Goal: Information Seeking & Learning: Learn about a topic

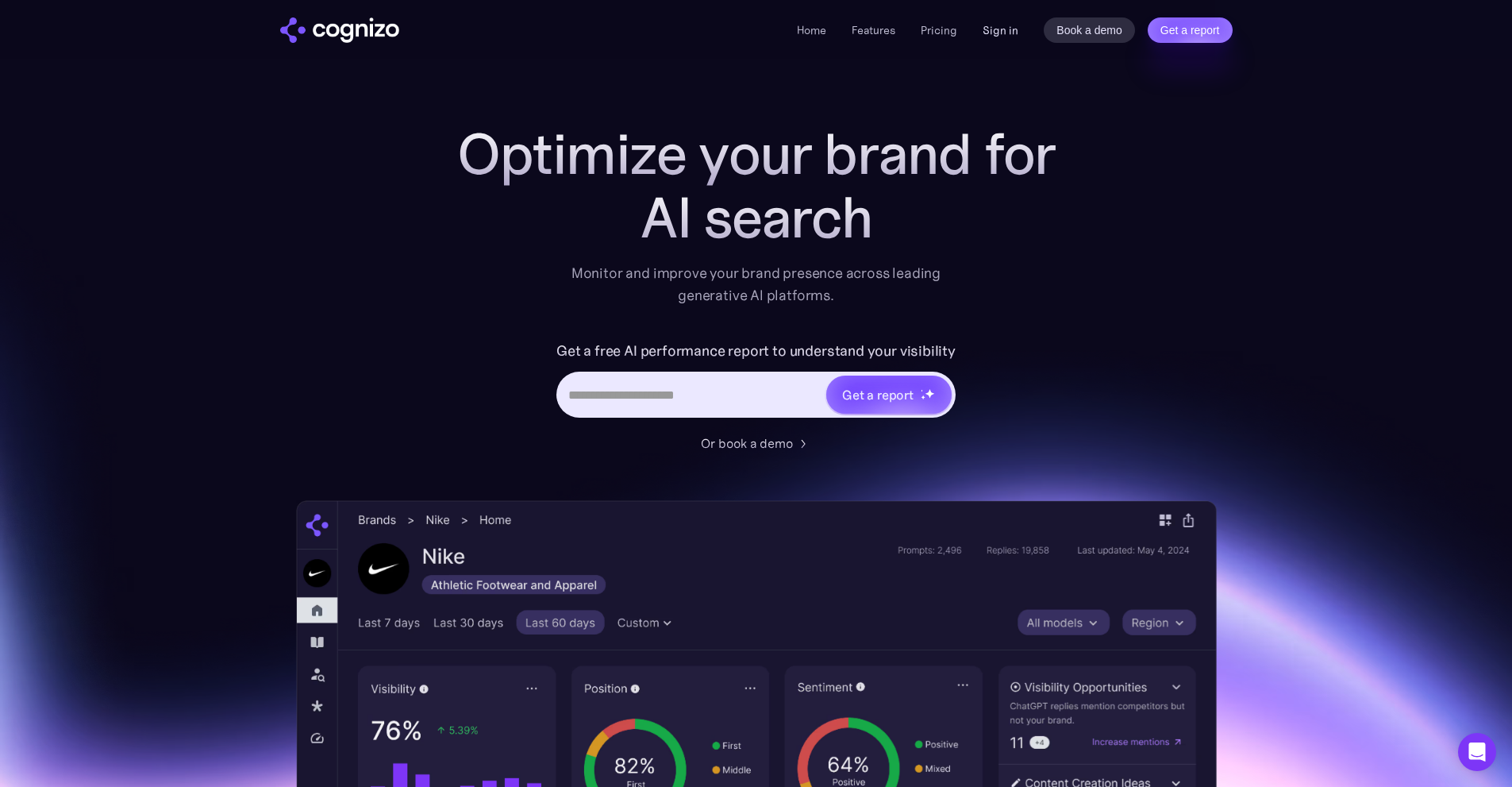
click at [1009, 35] on link "Sign in" at bounding box center [1000, 30] width 35 height 19
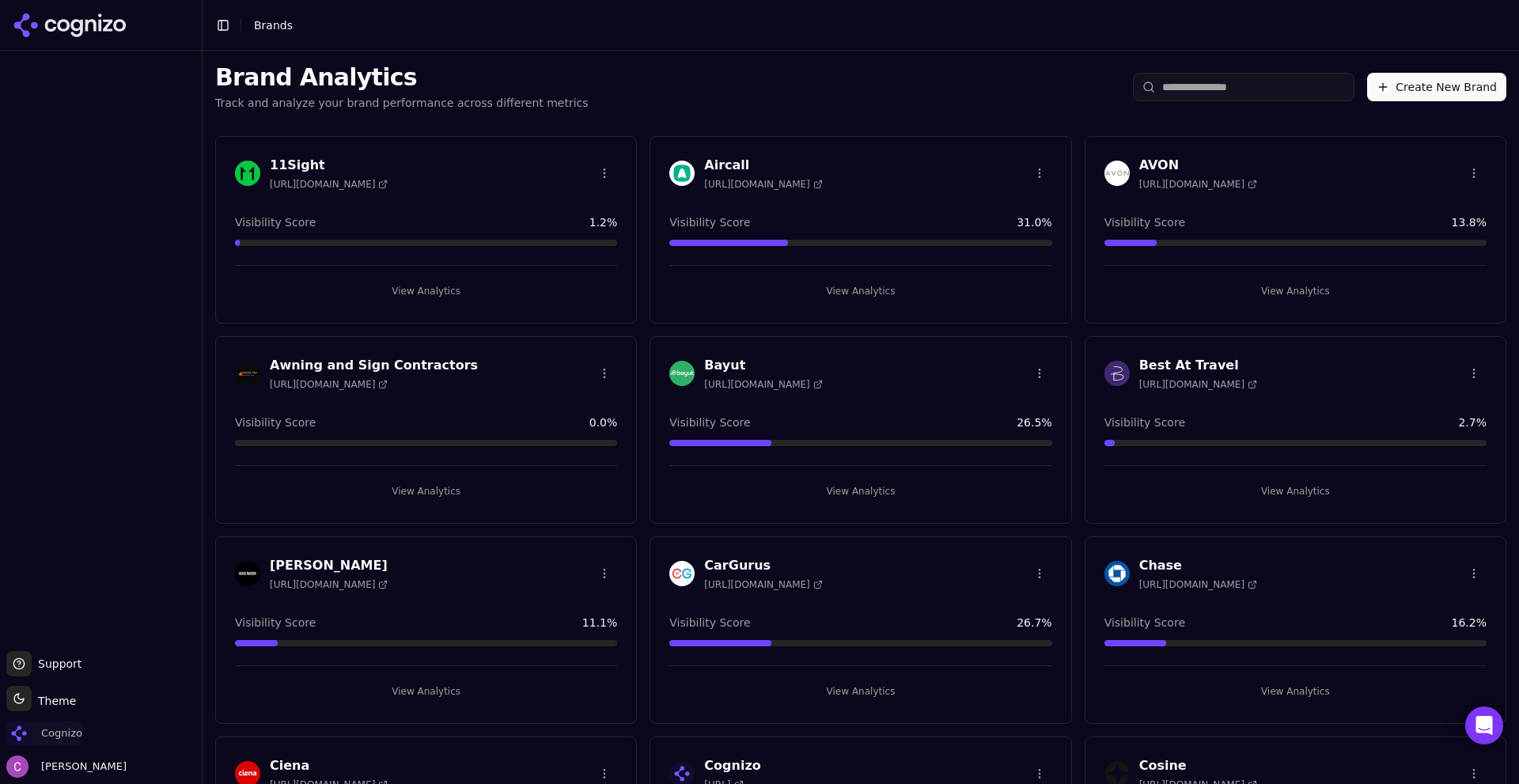
click at [52, 732] on span "Cognizo" at bounding box center [62, 732] width 41 height 14
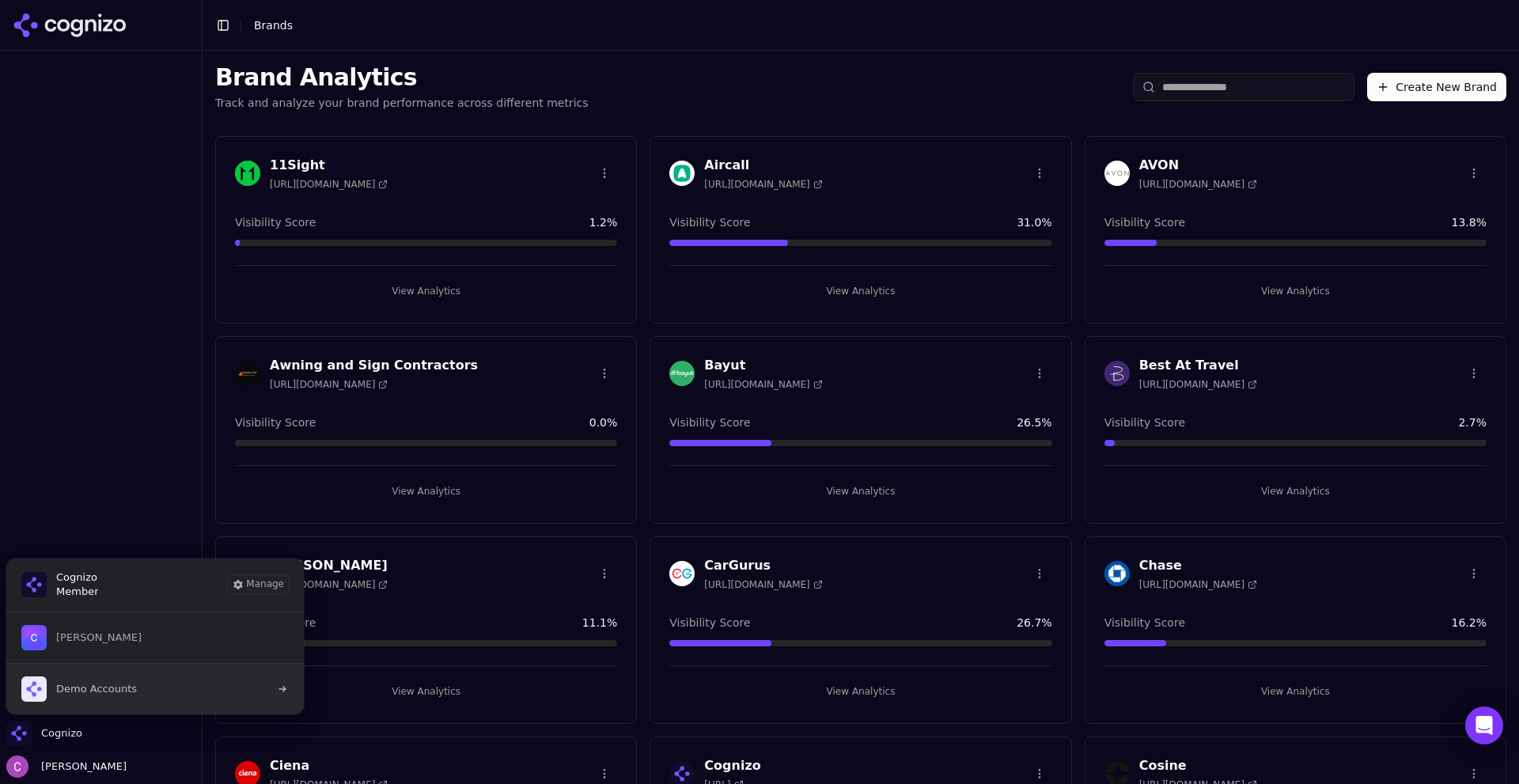
click at [76, 688] on span "Demo Accounts" at bounding box center [96, 688] width 80 height 14
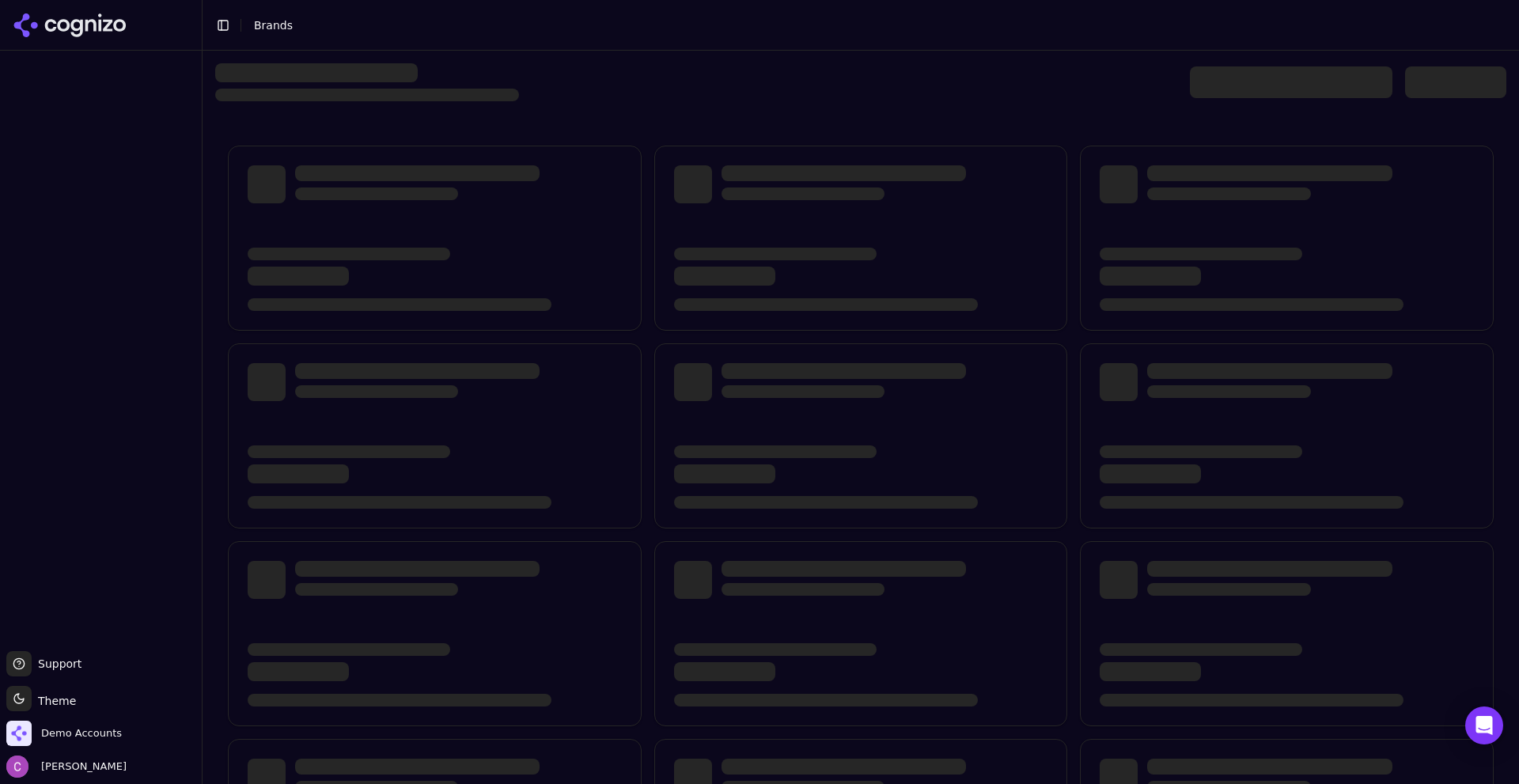
click at [881, 127] on div at bounding box center [860, 500] width 1316 height 898
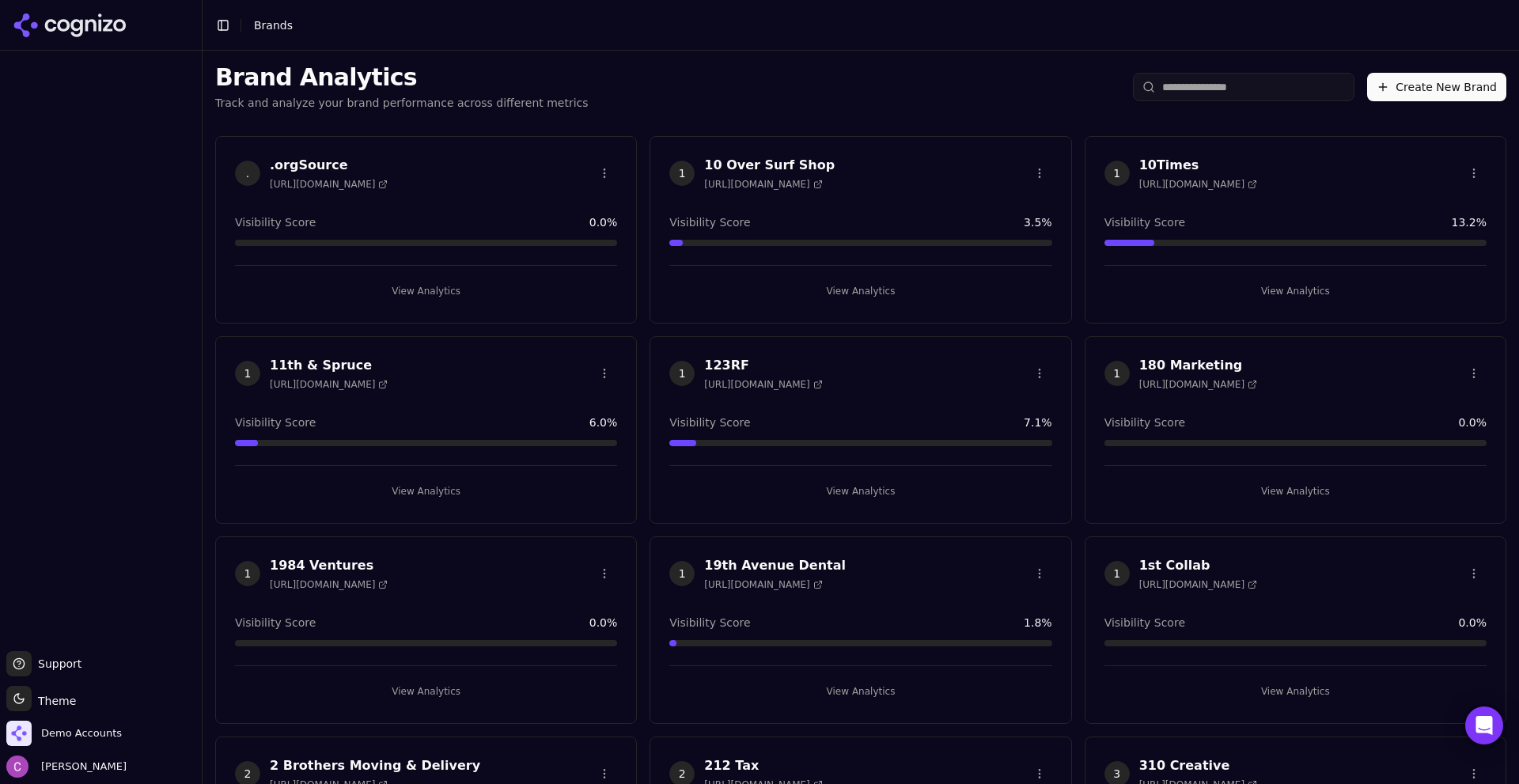
click at [1296, 78] on input "search" at bounding box center [1244, 87] width 222 height 29
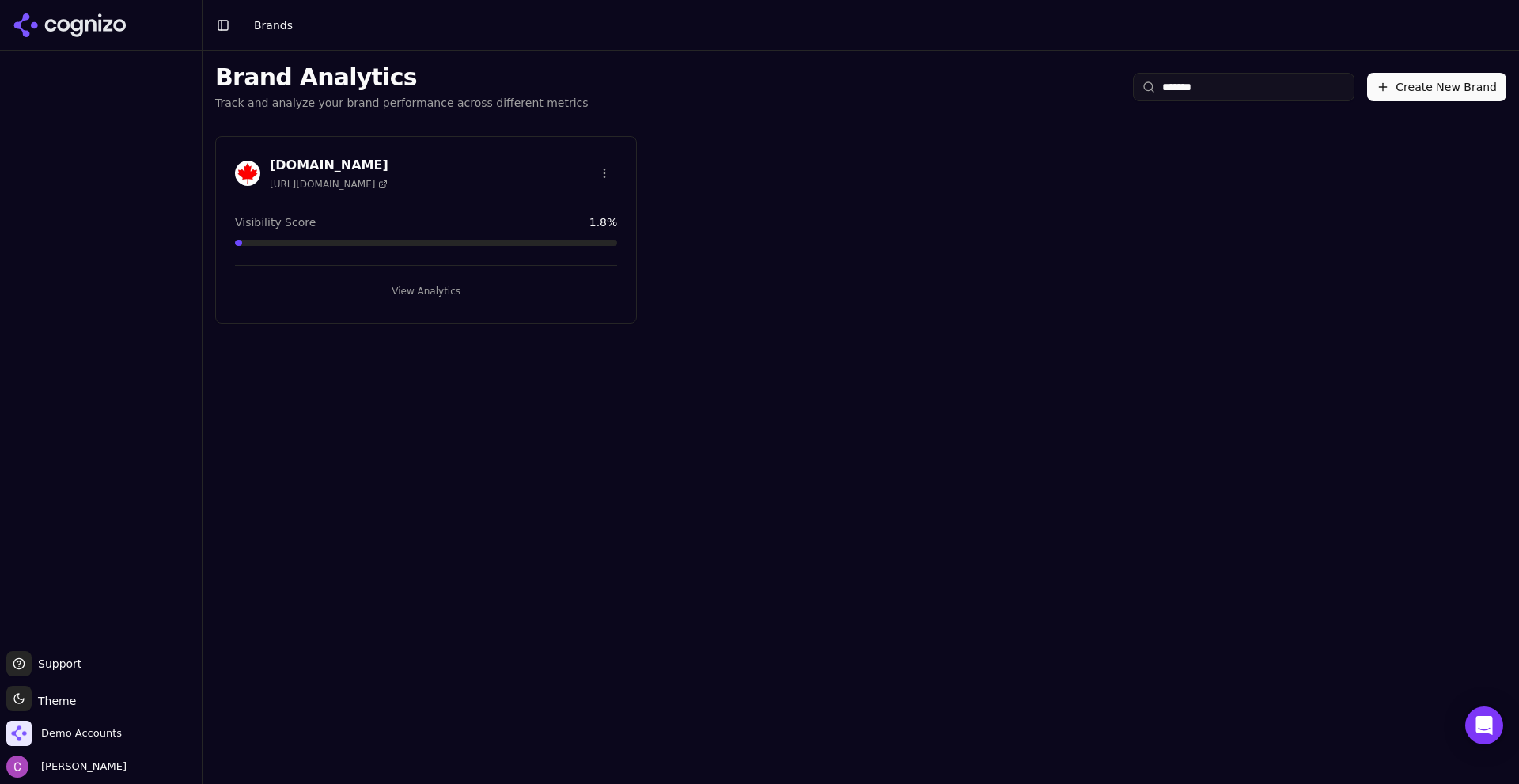
type input "*******"
click at [461, 181] on div "[DOMAIN_NAME] [URL][DOMAIN_NAME]" at bounding box center [425, 173] width 382 height 34
click at [452, 287] on button "View Analytics" at bounding box center [425, 291] width 382 height 25
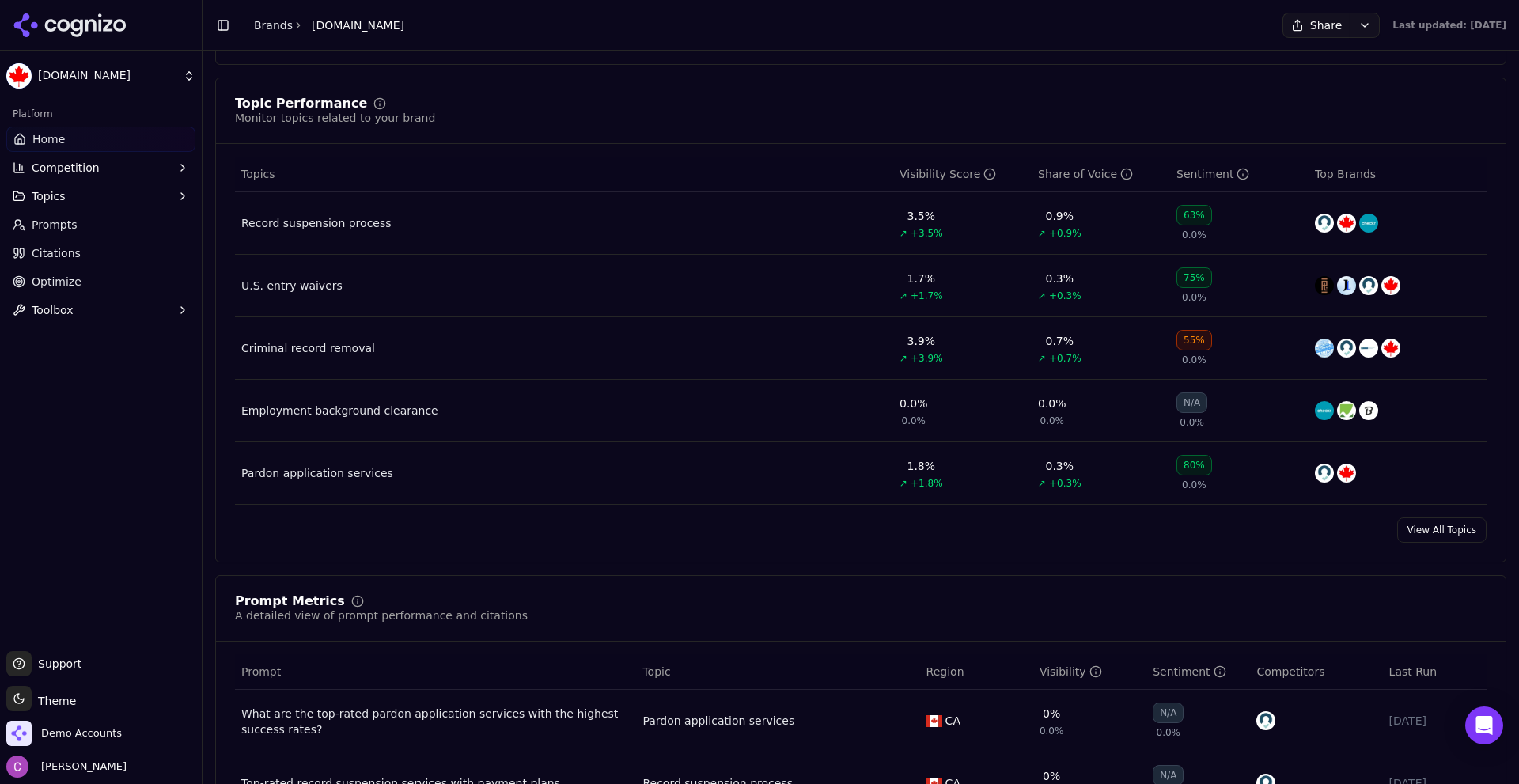
scroll to position [949, 0]
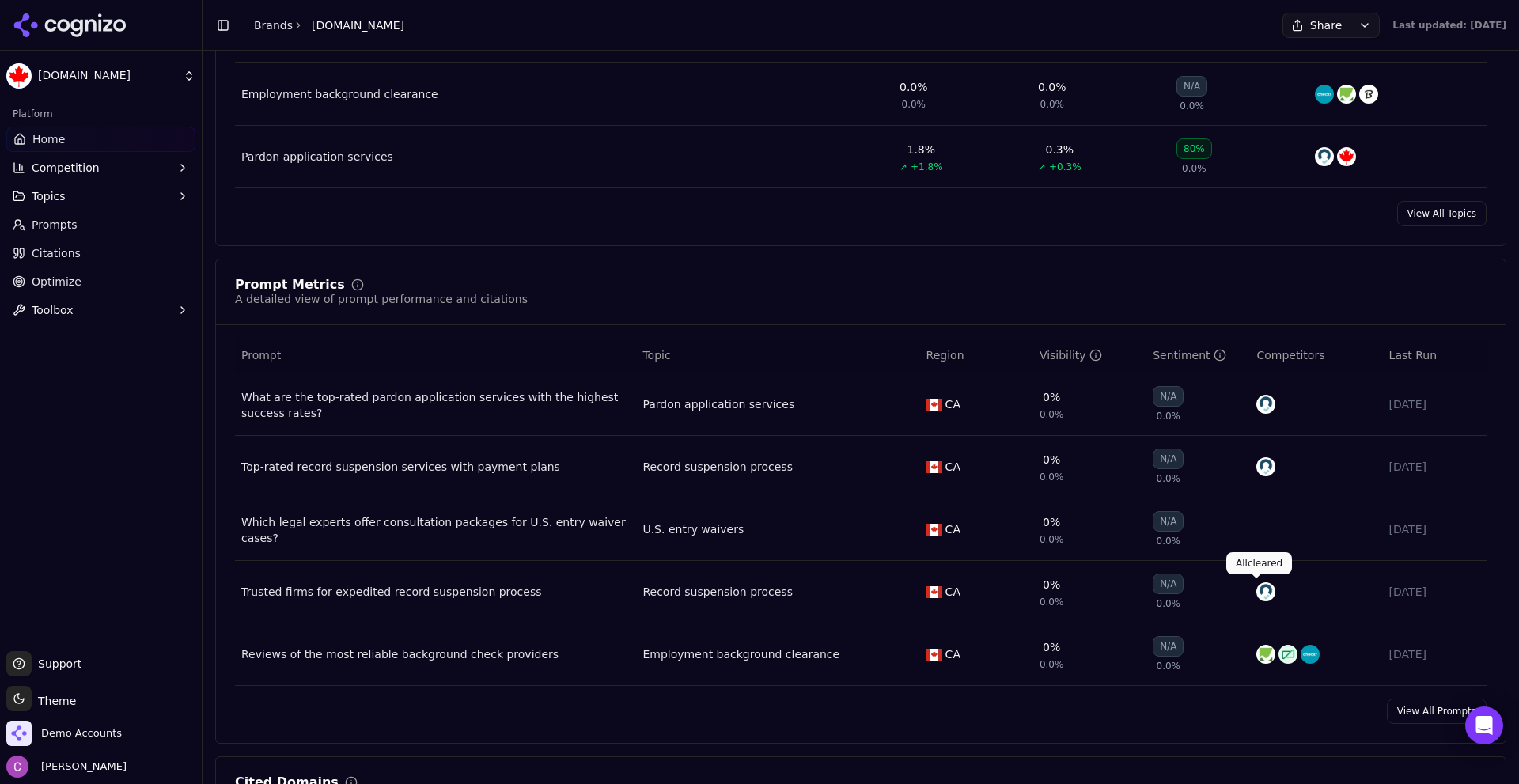
click at [1399, 704] on link "View All Prompts" at bounding box center [1436, 711] width 99 height 25
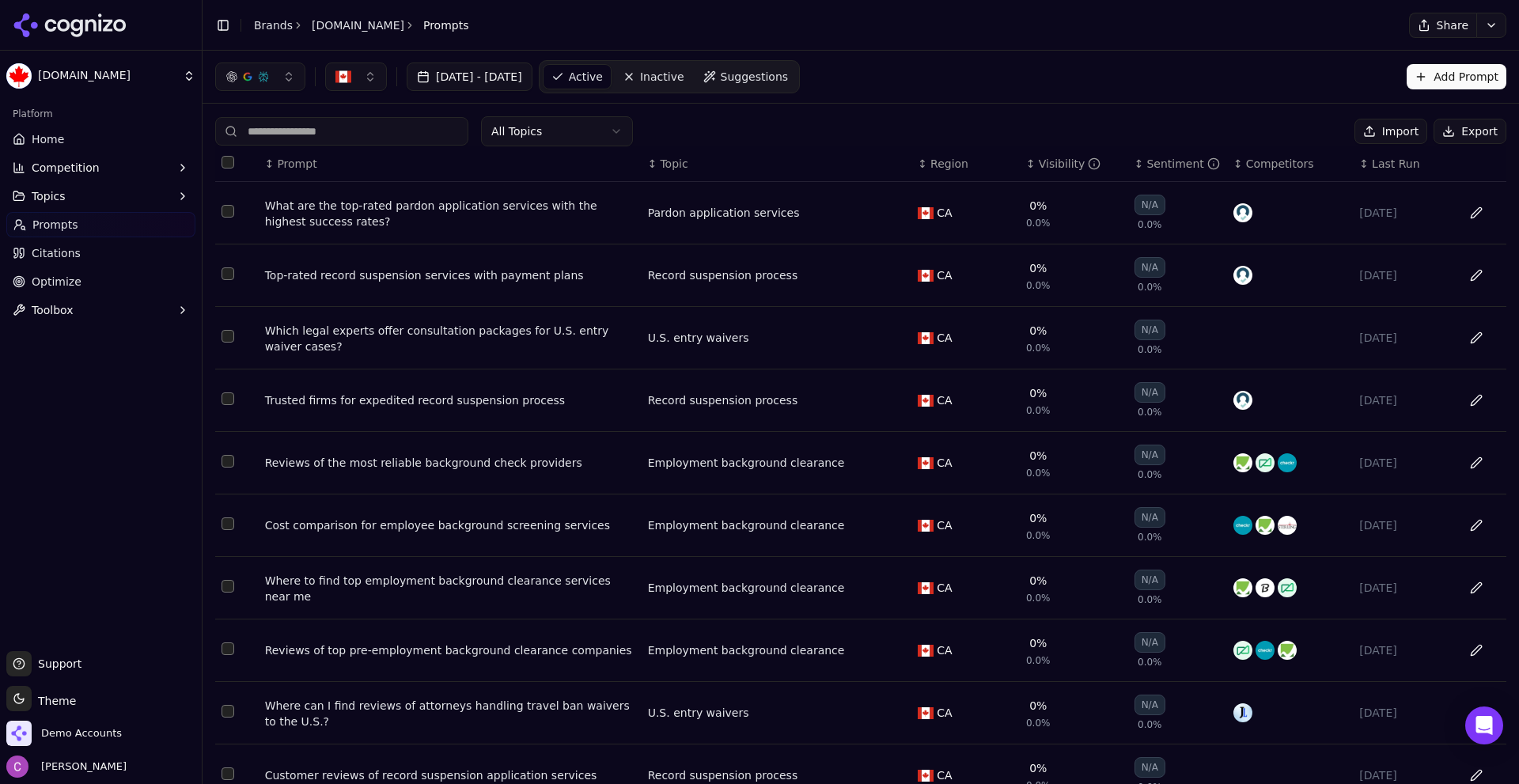
click at [933, 161] on span "Region" at bounding box center [949, 163] width 38 height 16
click at [933, 162] on span "Region" at bounding box center [949, 163] width 38 height 16
click at [1053, 157] on div "Visibility" at bounding box center [1070, 163] width 62 height 16
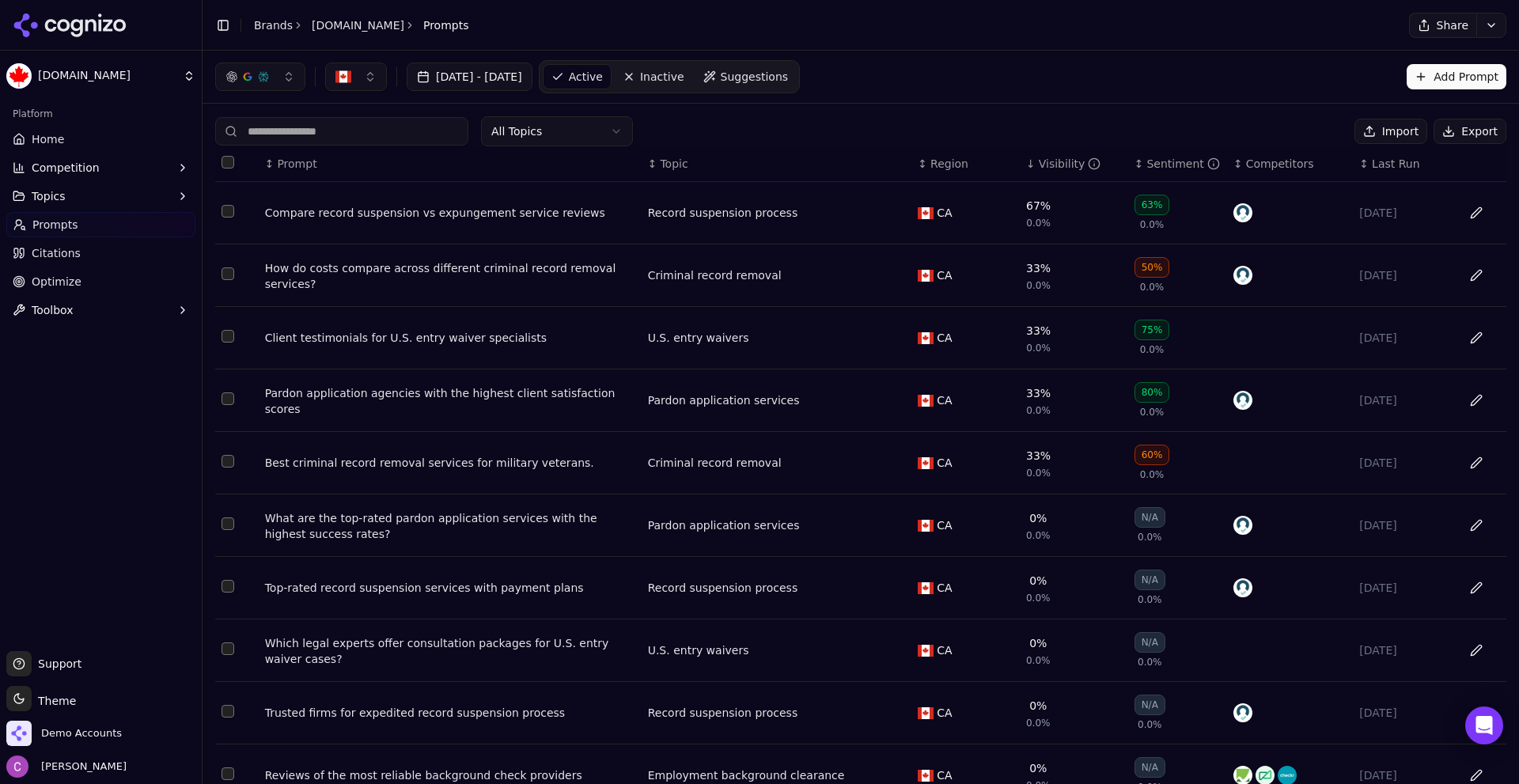
click at [49, 136] on span "Home" at bounding box center [48, 139] width 32 height 16
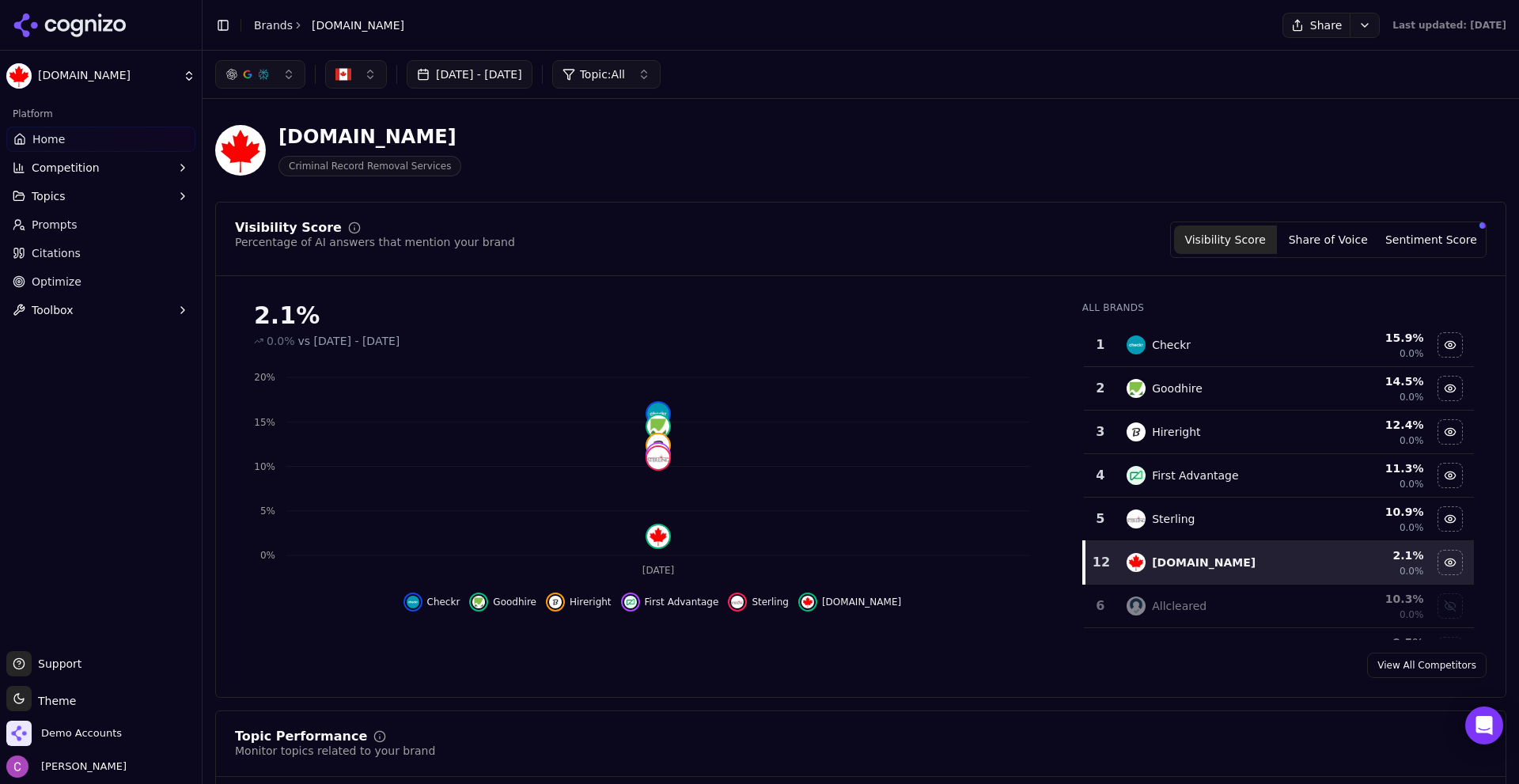
click at [1015, 171] on div "[DOMAIN_NAME] Criminal Record Removal Services" at bounding box center [860, 150] width 1291 height 77
